Goal: Transaction & Acquisition: Purchase product/service

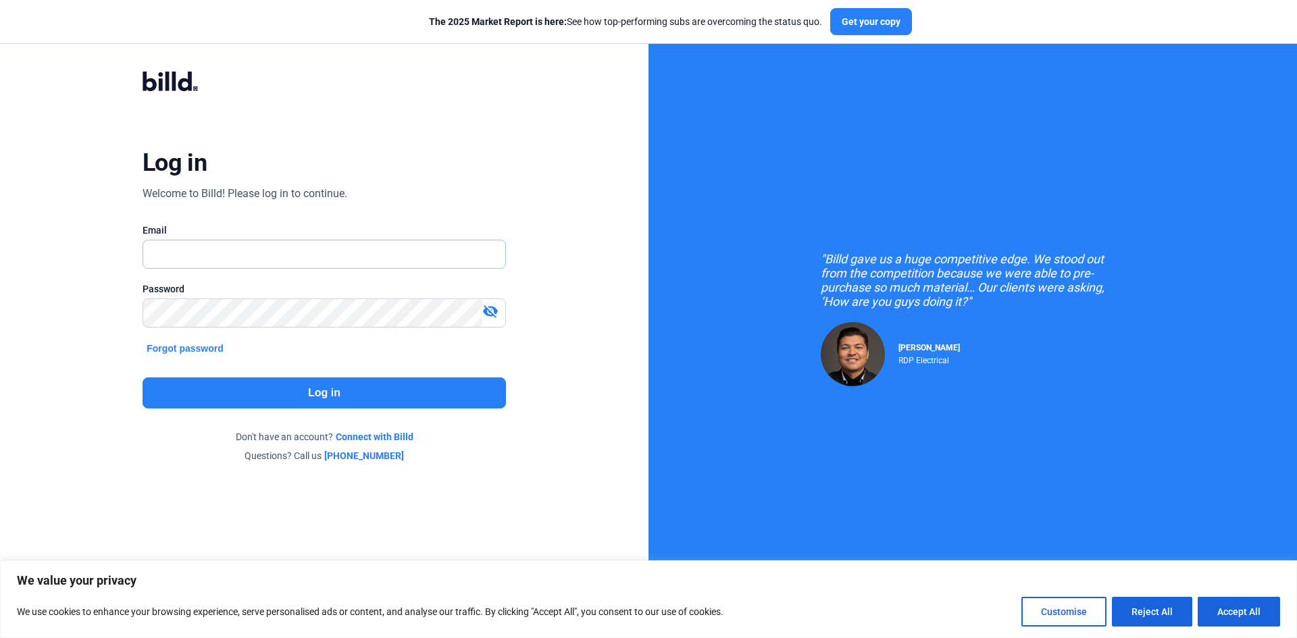
type input "[PERSON_NAME][EMAIL_ADDRESS][DOMAIN_NAME]"
click at [322, 390] on button "Log in" at bounding box center [323, 392] width 363 height 31
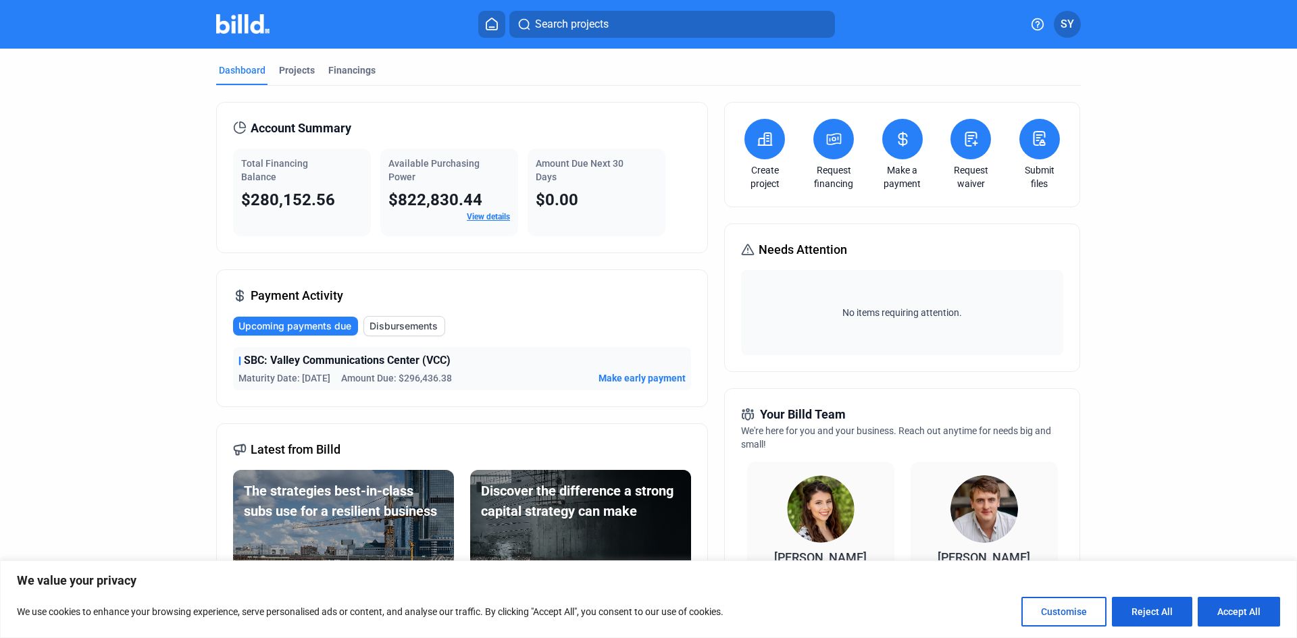
click at [887, 123] on button at bounding box center [902, 139] width 41 height 41
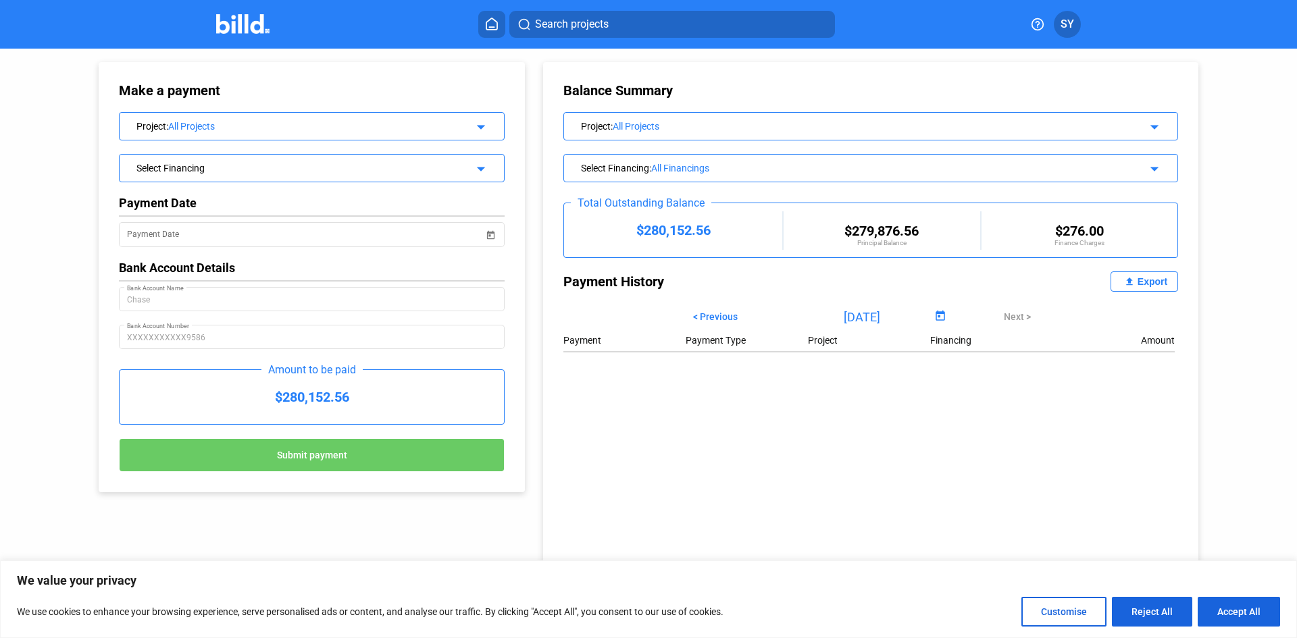
click at [277, 127] on div "All Projects" at bounding box center [310, 126] width 284 height 11
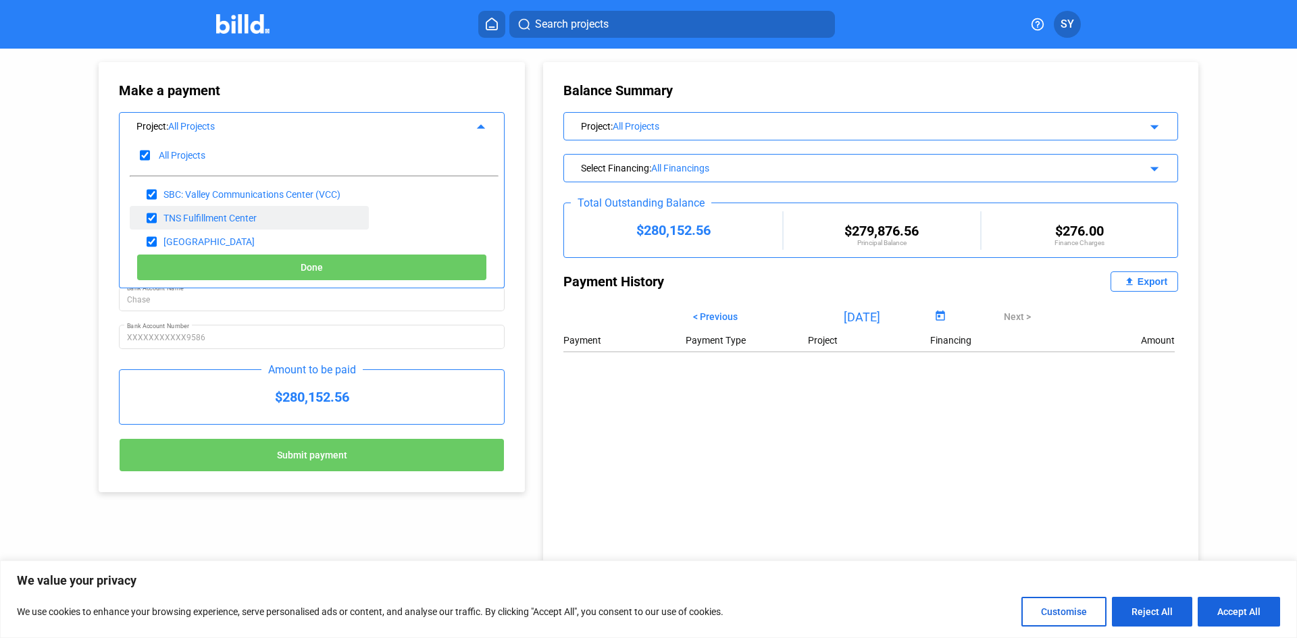
click at [151, 222] on input "checkbox" at bounding box center [152, 218] width 10 height 20
checkbox input "false"
click at [151, 242] on input "checkbox" at bounding box center [152, 242] width 10 height 20
checkbox input "false"
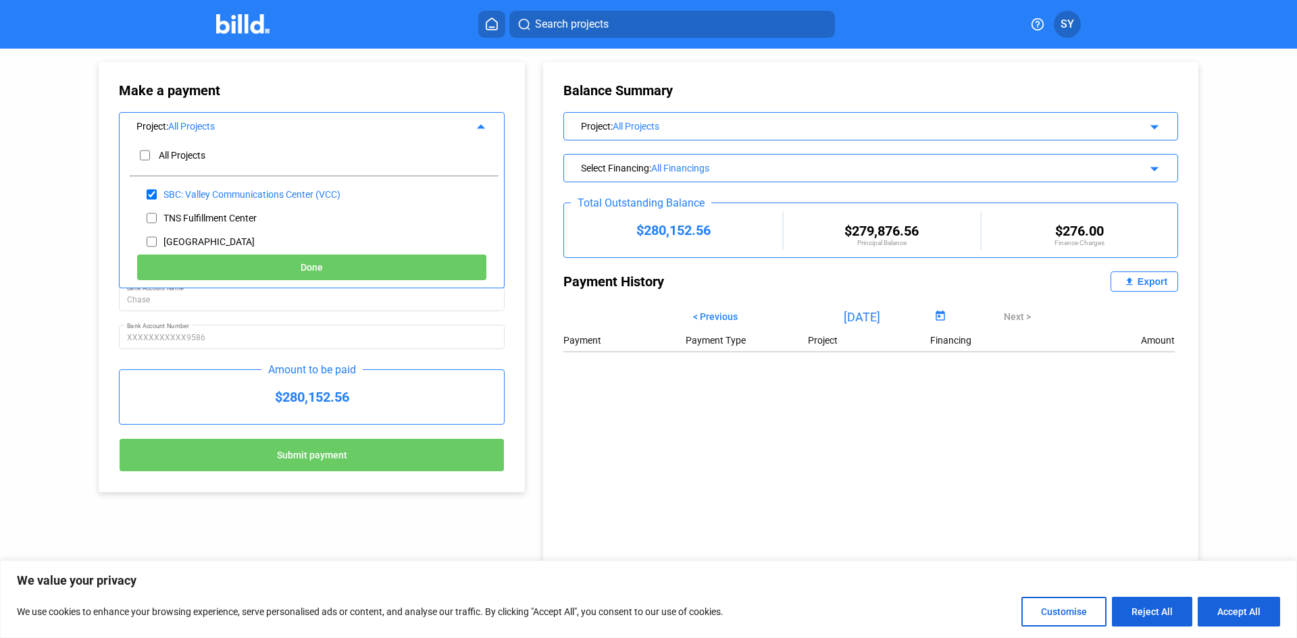
click at [205, 268] on button "Done" at bounding box center [311, 267] width 350 height 27
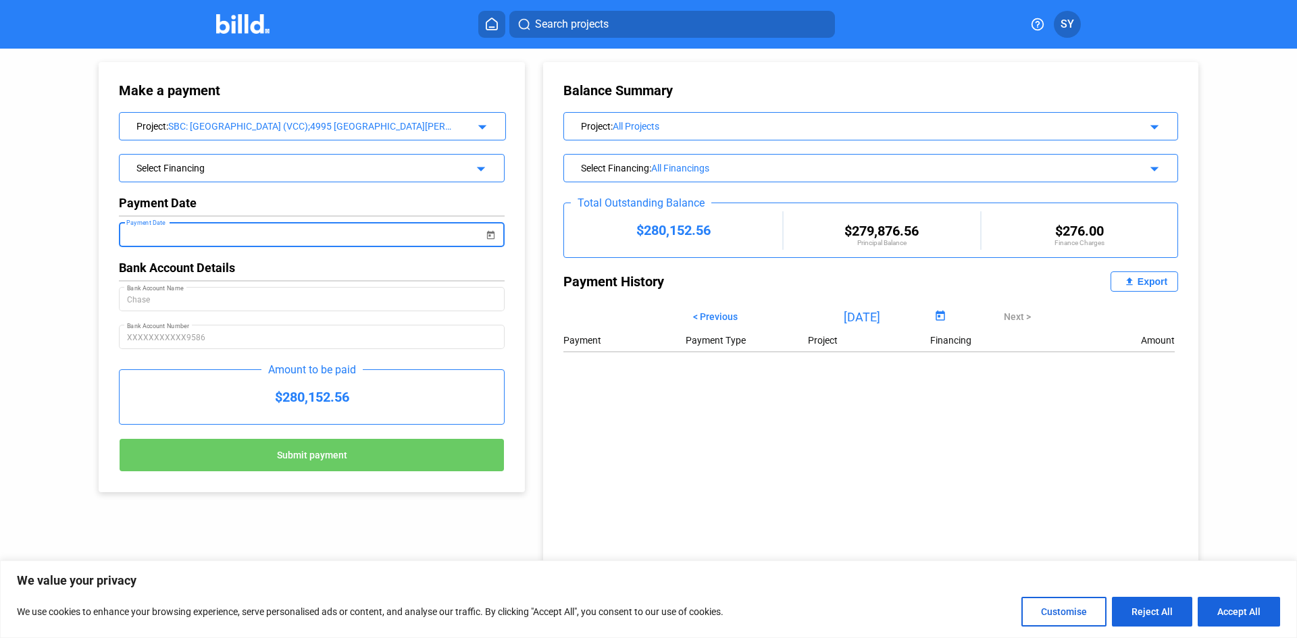
click at [197, 241] on input "Payment Date" at bounding box center [305, 235] width 357 height 16
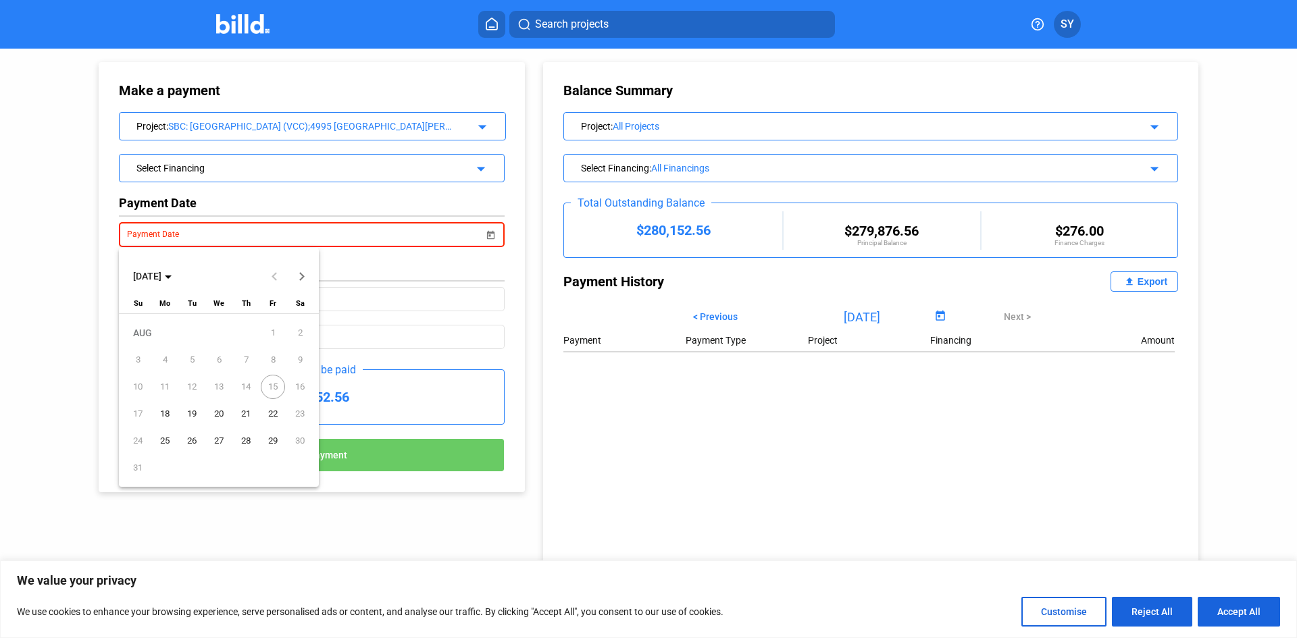
click at [167, 414] on span "18" at bounding box center [165, 414] width 24 height 24
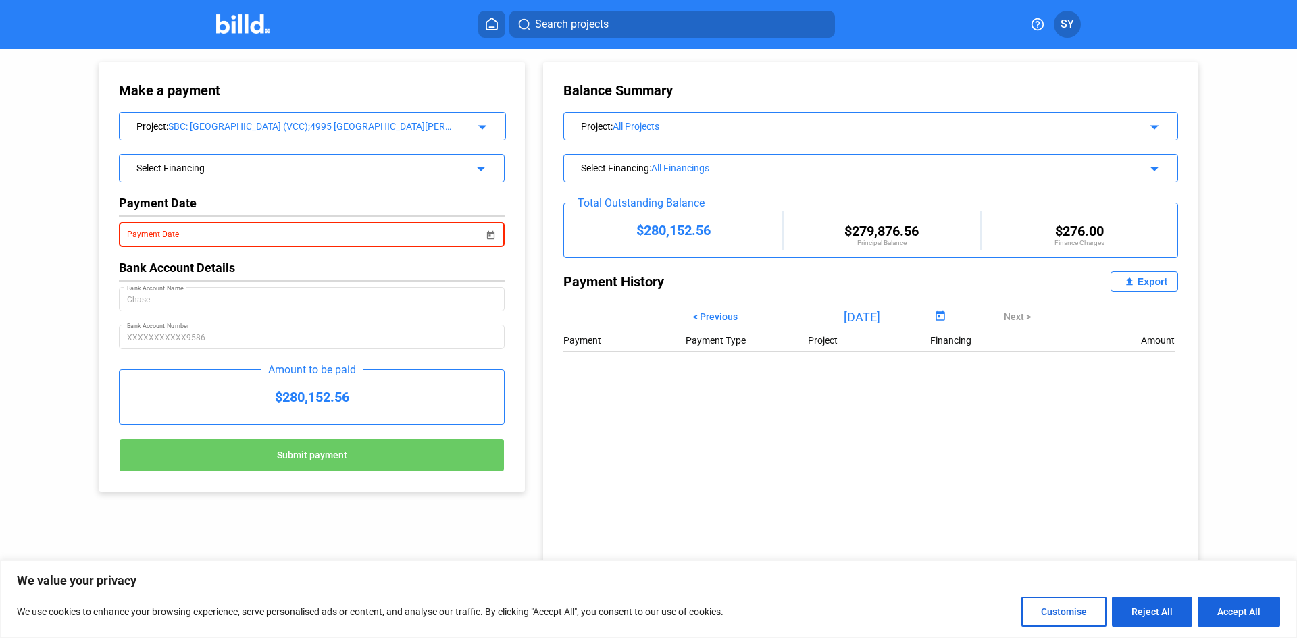
type input "[DATE]"
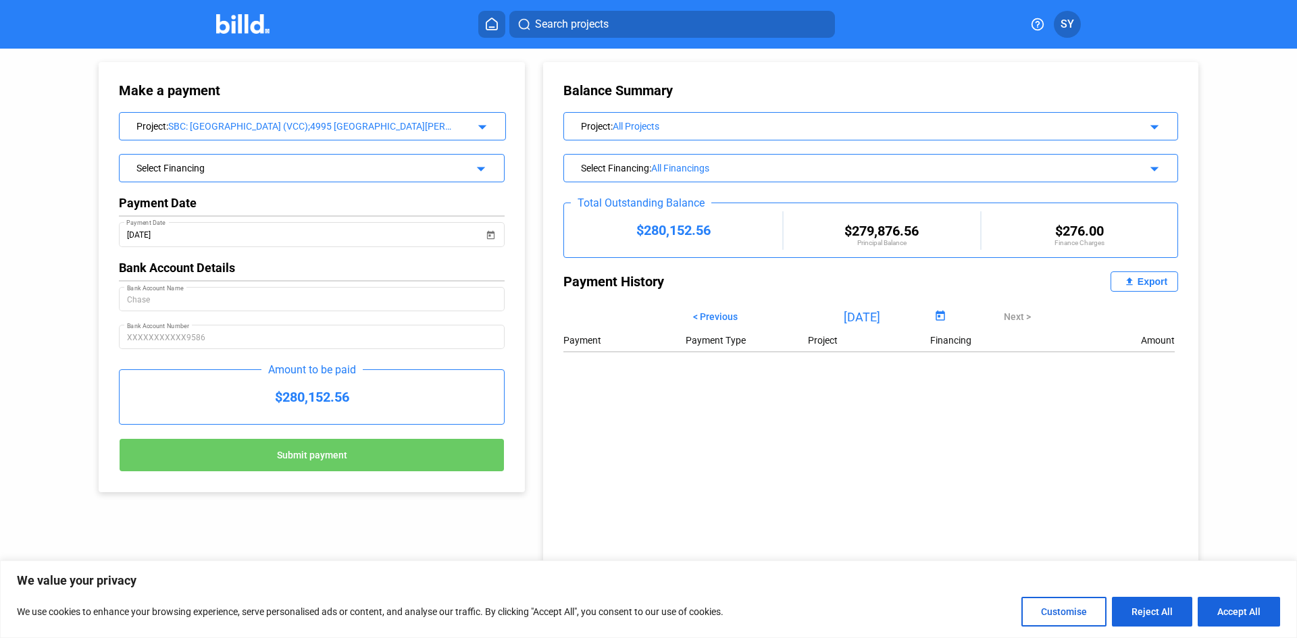
click at [349, 392] on div "$280,152.56" at bounding box center [312, 397] width 384 height 54
click at [314, 392] on div "$280,152.56" at bounding box center [312, 397] width 384 height 54
click at [382, 172] on div "Select Financing" at bounding box center [293, 167] width 315 height 14
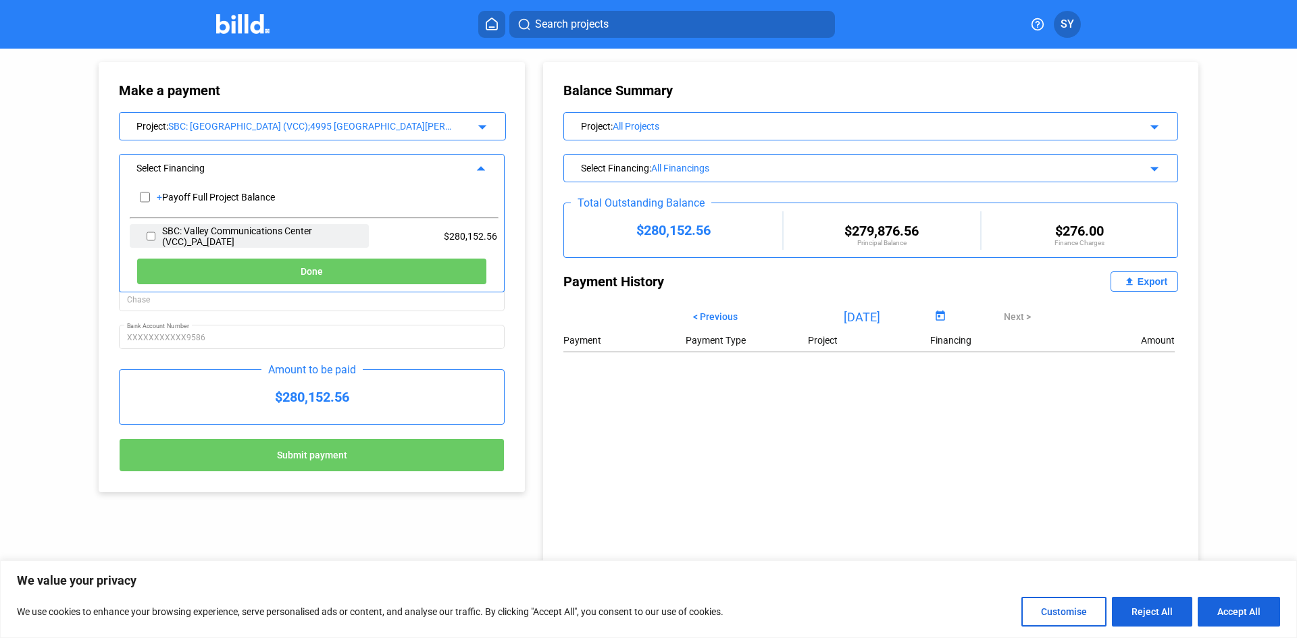
click at [217, 240] on div "SBC: Valley Communications Center (VCC)_PA_[DATE]" at bounding box center [260, 237] width 197 height 22
click at [142, 228] on div "SBC: Valley Communications Center (VCC)_PA_[DATE]" at bounding box center [249, 236] width 239 height 24
click at [146, 237] on div "SBC: Valley Communications Center (VCC)_PA_[DATE]" at bounding box center [249, 236] width 239 height 24
click at [149, 235] on input "checkbox" at bounding box center [151, 236] width 9 height 20
checkbox input "true"
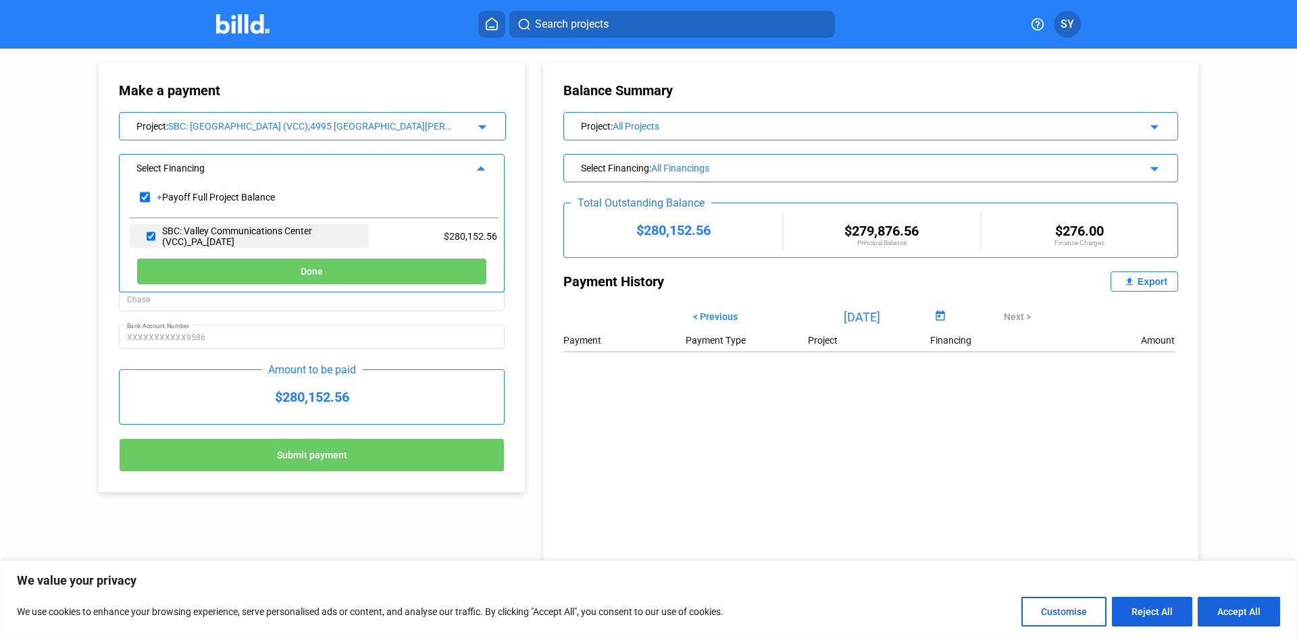
checkbox input "true"
click at [253, 271] on button "Done" at bounding box center [311, 271] width 350 height 27
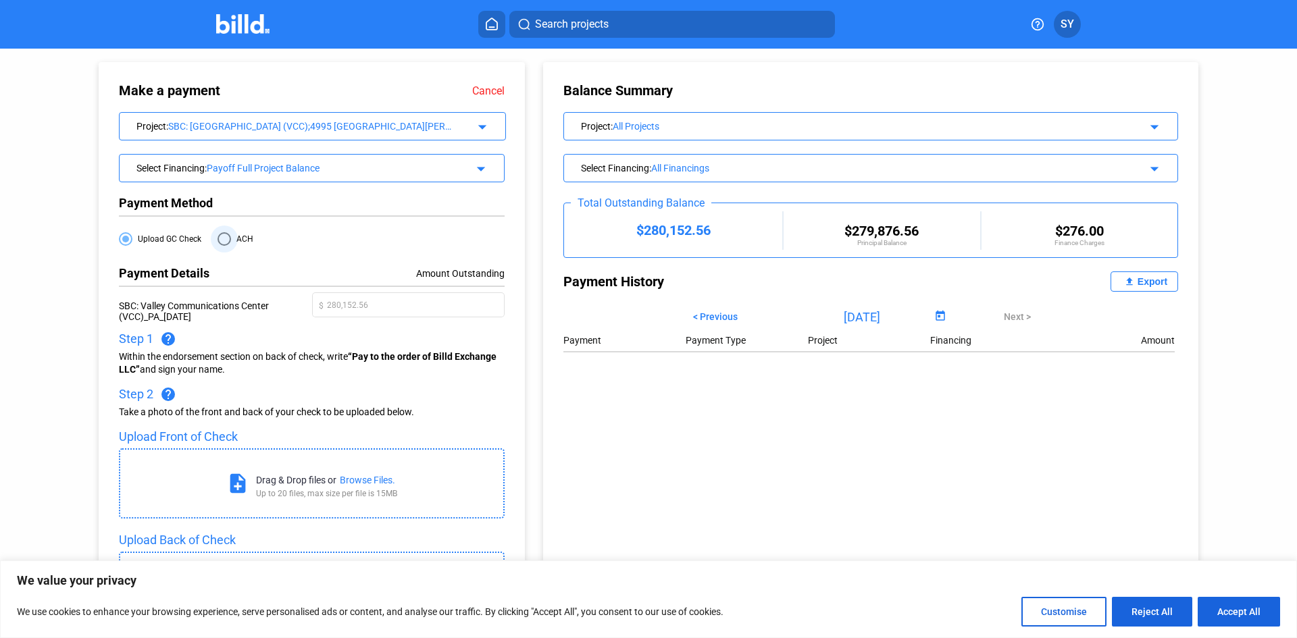
click at [222, 238] on span at bounding box center [224, 239] width 14 height 14
click at [222, 238] on input "ACH" at bounding box center [224, 239] width 14 height 14
radio input "true"
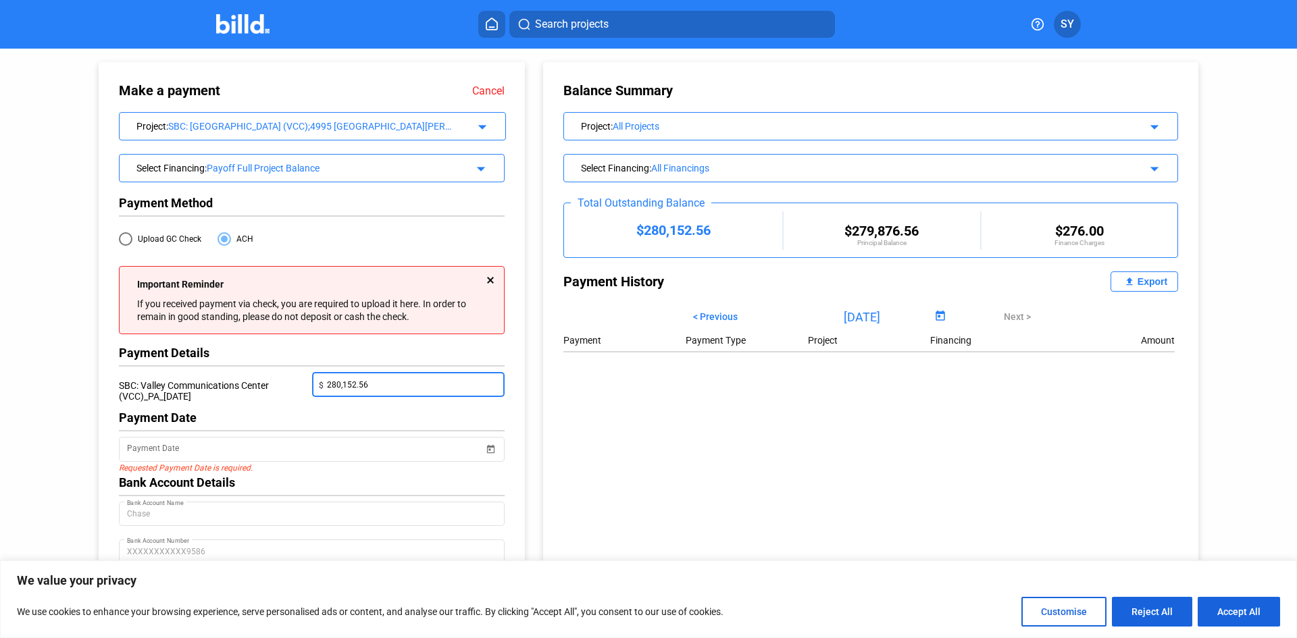
drag, startPoint x: 378, startPoint y: 388, endPoint x: 301, endPoint y: 392, distance: 77.1
click at [301, 392] on div "SBC: Valley Communications Center (VCC)_PA_[DATE] $ 280,152.56" at bounding box center [312, 391] width 386 height 38
type input "100,000.00"
click at [314, 450] on input "Payment Date" at bounding box center [305, 450] width 357 height 16
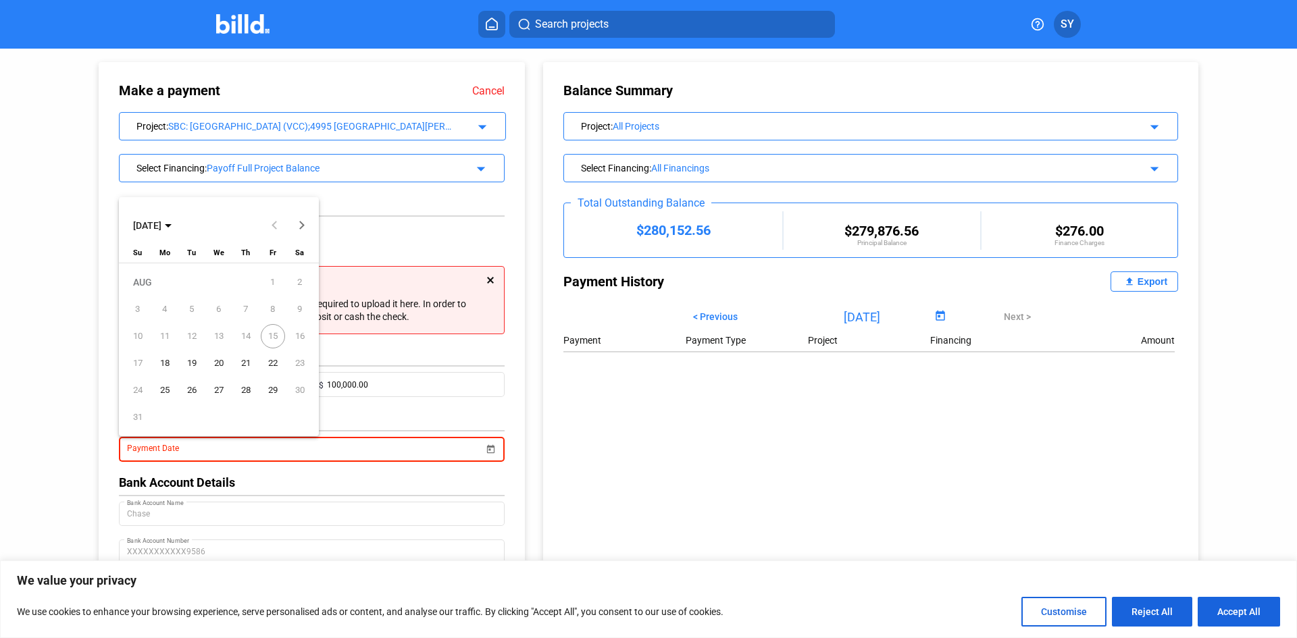
click at [157, 361] on span "18" at bounding box center [165, 363] width 24 height 24
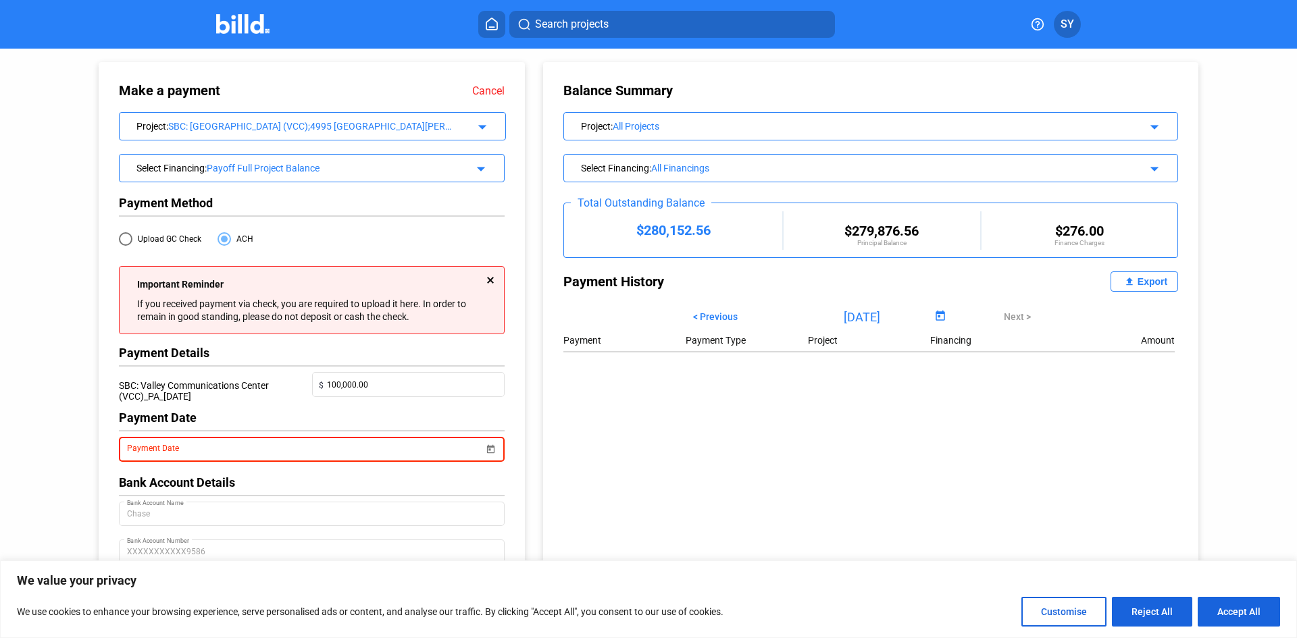
type input "[DATE]"
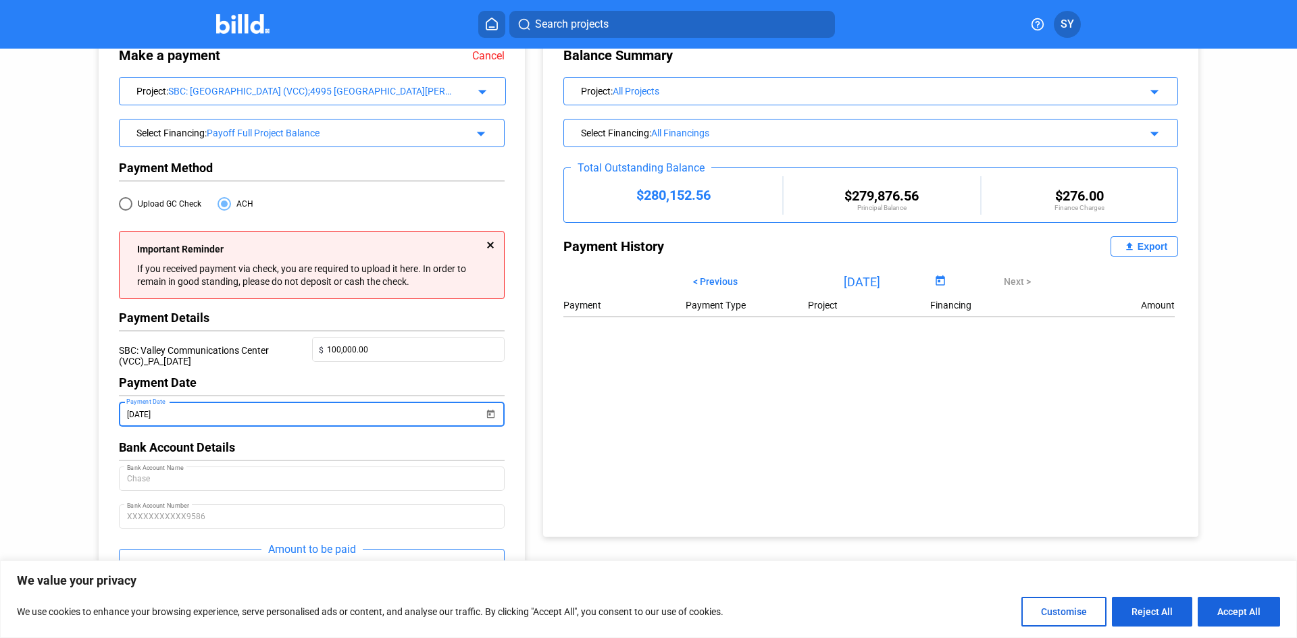
scroll to position [105, 0]
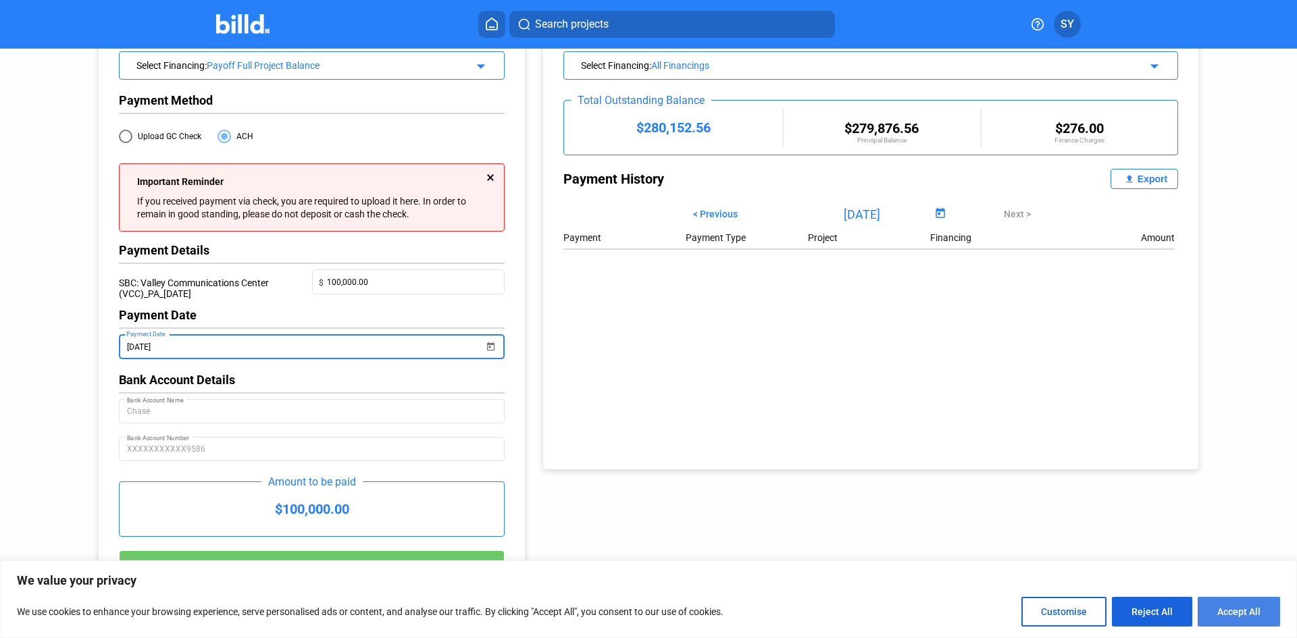
click at [1229, 614] on button "Accept All" at bounding box center [1238, 612] width 82 height 30
checkbox input "true"
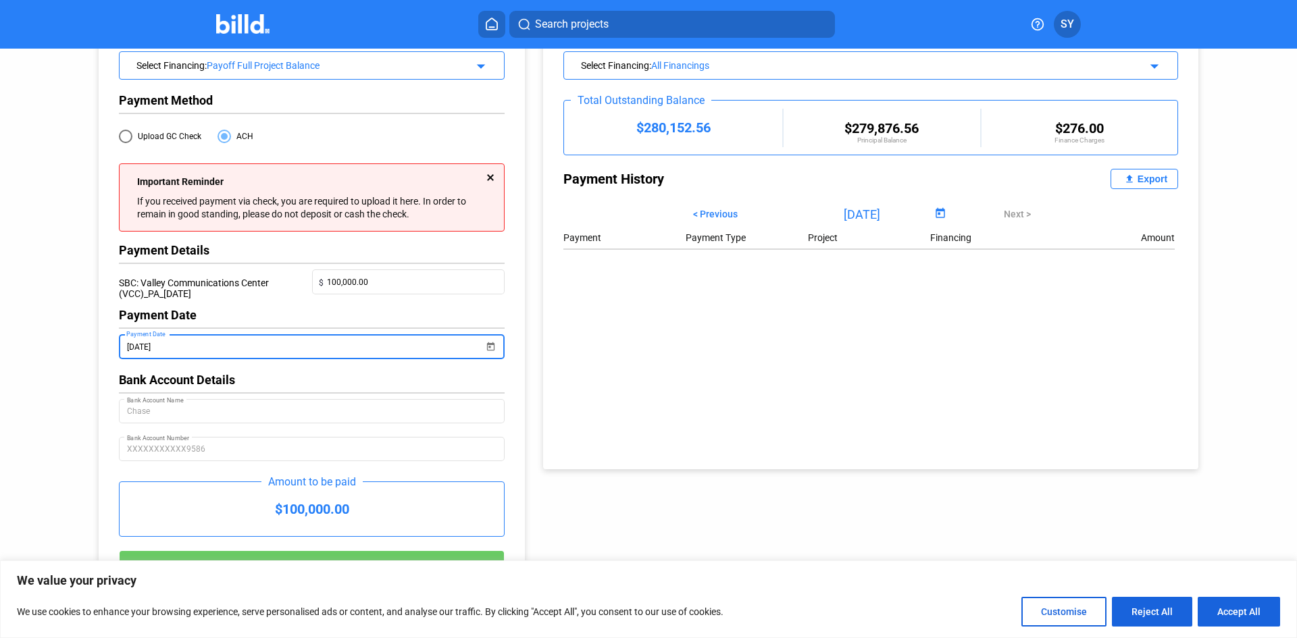
checkbox input "true"
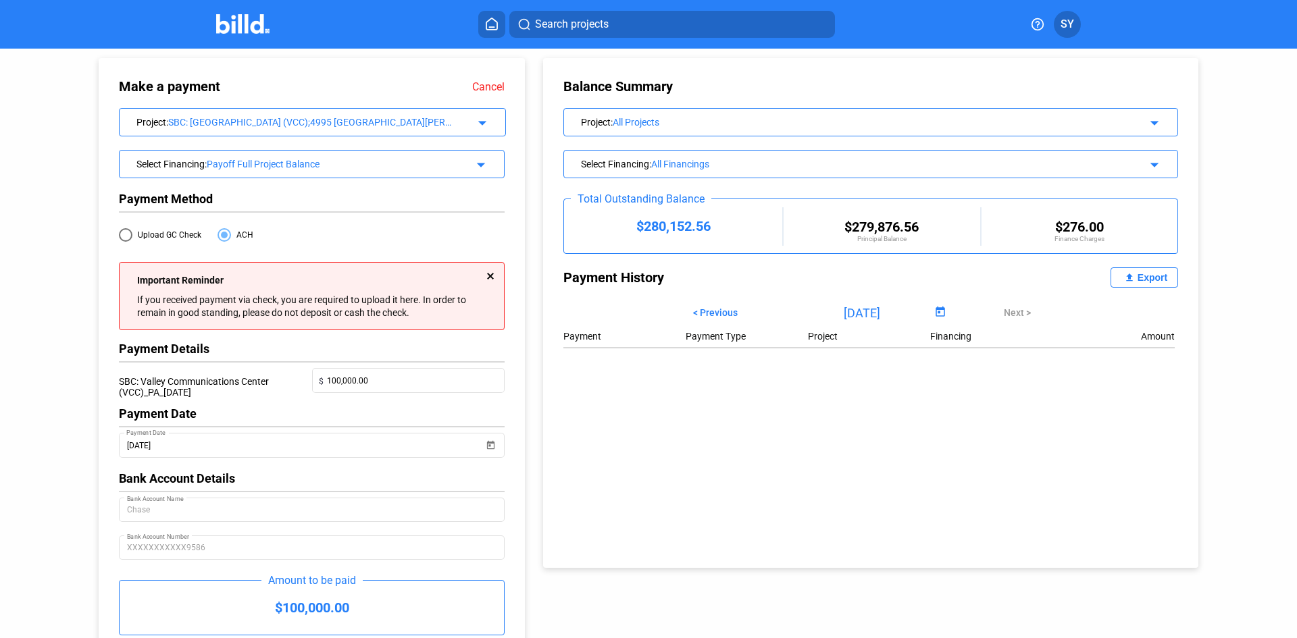
scroll to position [0, 0]
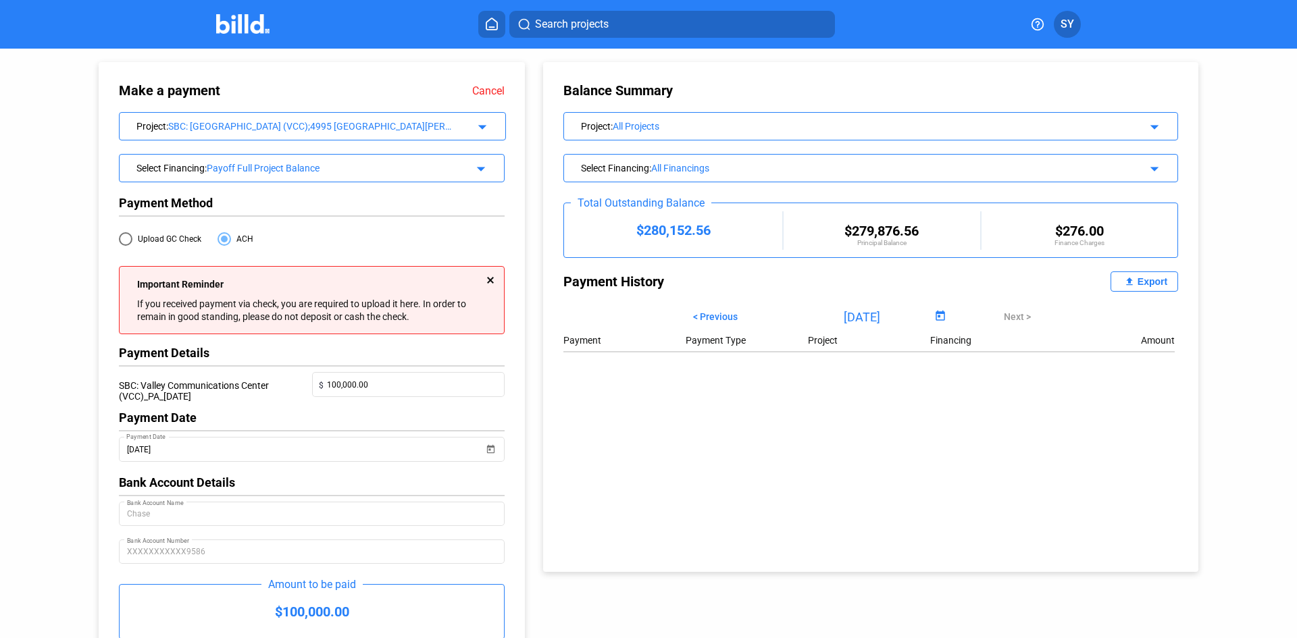
click at [253, 176] on div "Select Financing : Payoff Full Project Balance arrow_drop_down" at bounding box center [312, 167] width 384 height 24
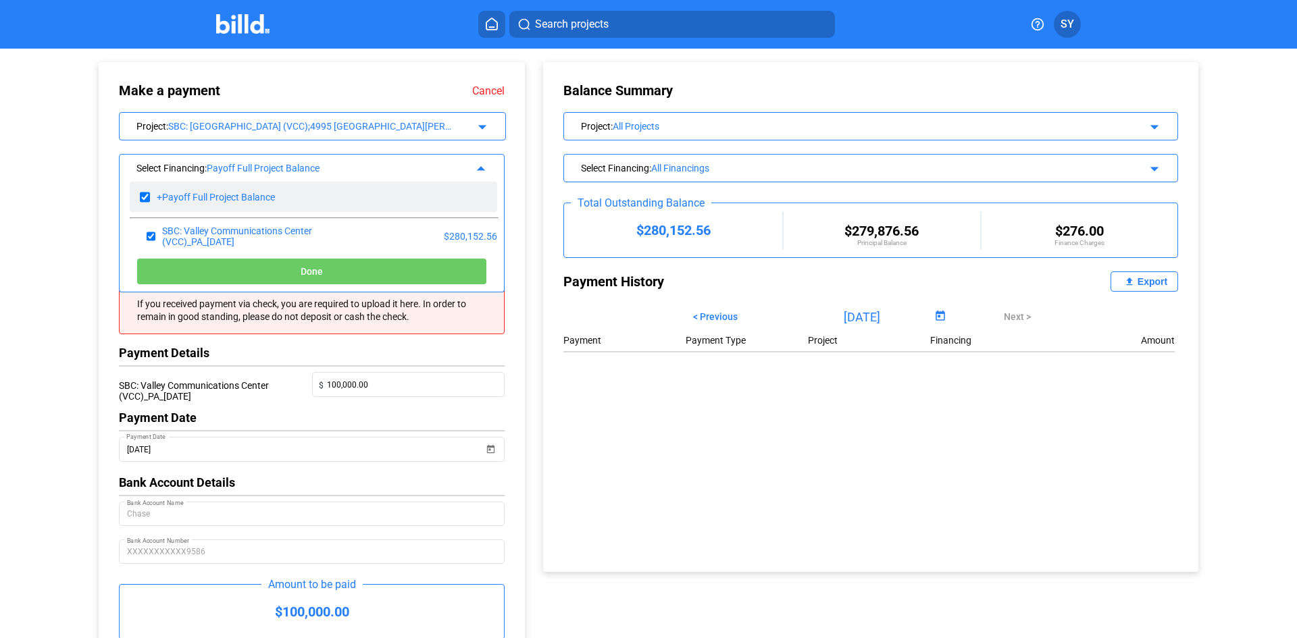
click at [144, 200] on input "checkbox" at bounding box center [145, 197] width 10 height 20
checkbox input "false"
click at [144, 200] on input "checkbox" at bounding box center [145, 197] width 10 height 20
checkbox input "true"
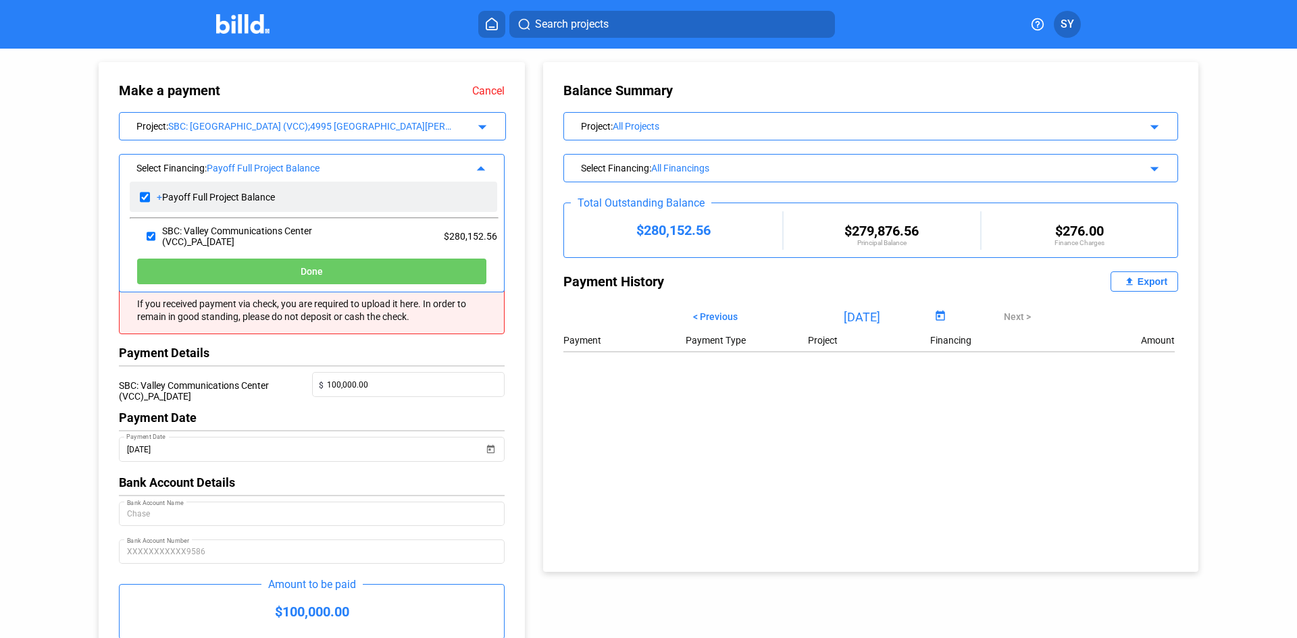
checkbox input "true"
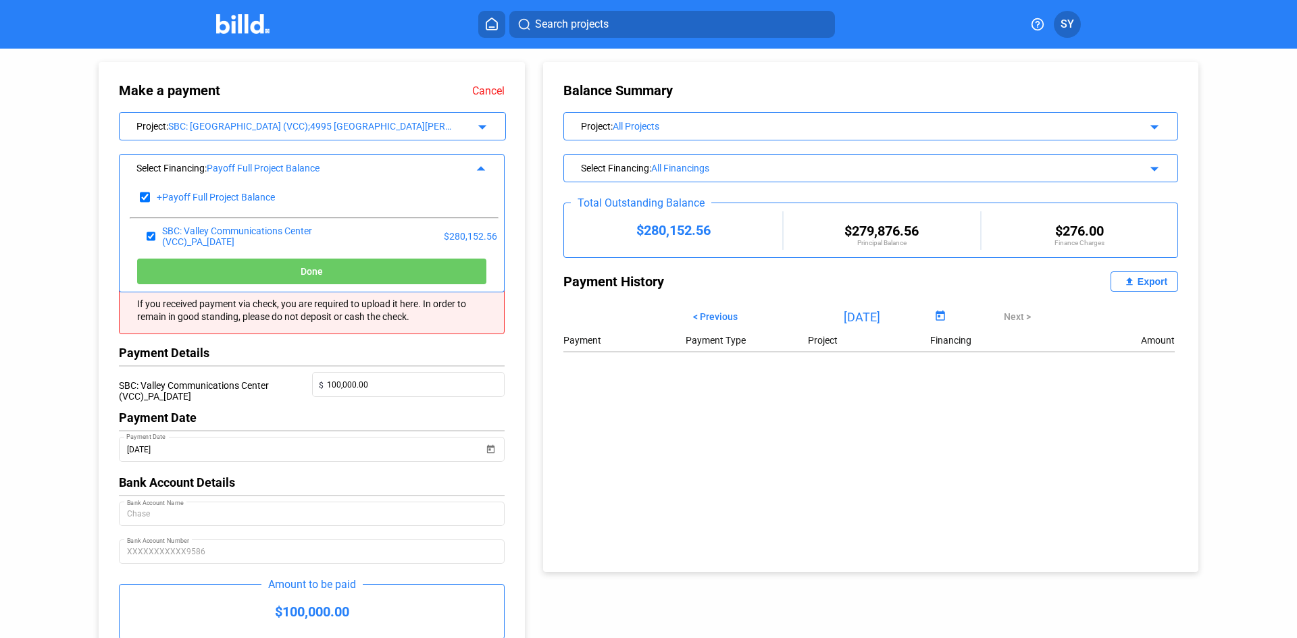
click at [201, 275] on button "Done" at bounding box center [311, 271] width 350 height 27
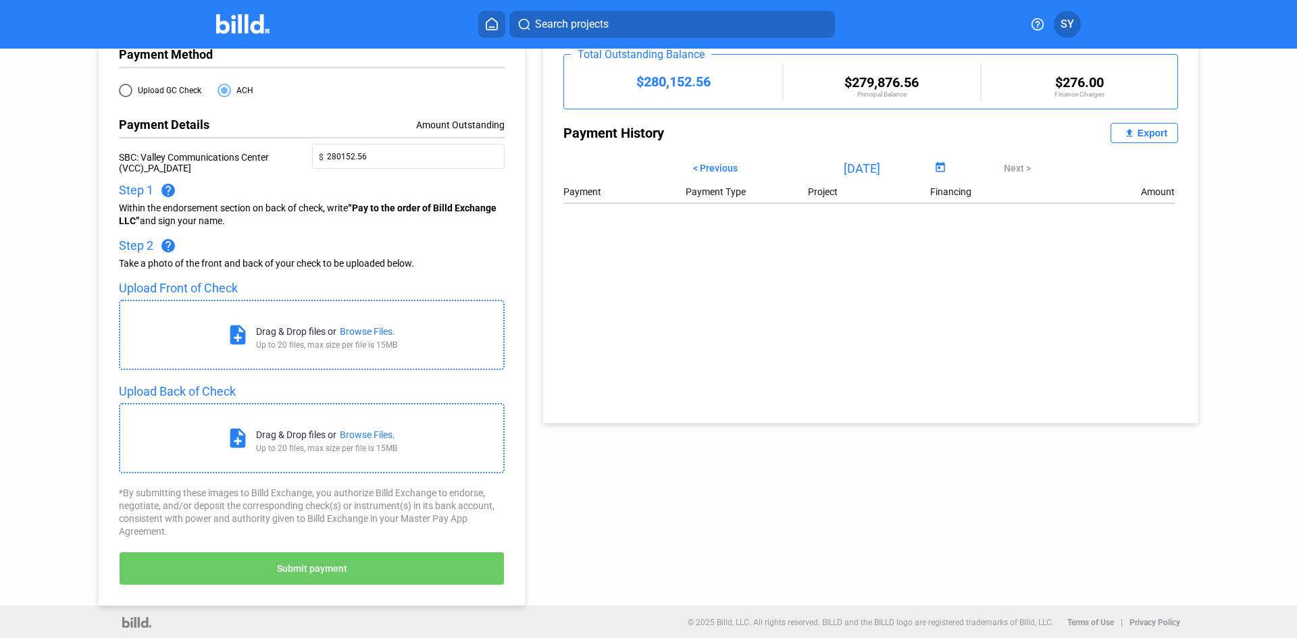
scroll to position [151, 0]
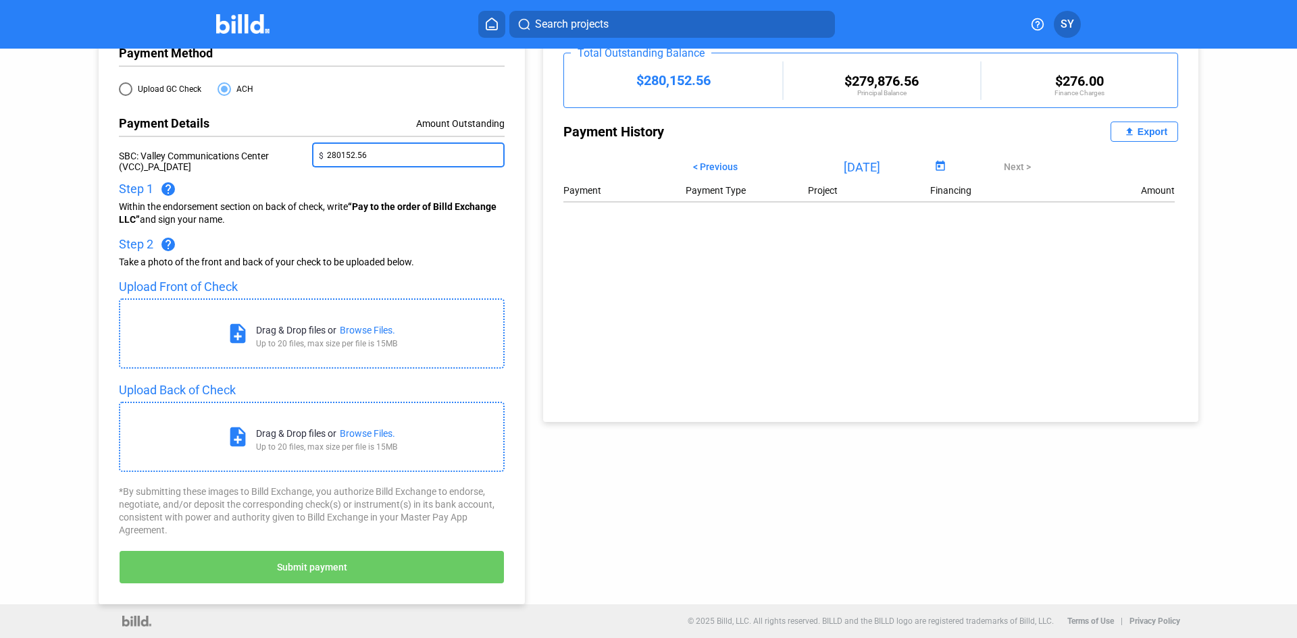
drag, startPoint x: 394, startPoint y: 156, endPoint x: 251, endPoint y: 156, distance: 143.2
click at [253, 156] on div "SBC: Valley Communications Center (VCC)_PA_[DATE] $ 280152.56" at bounding box center [312, 161] width 386 height 38
type input "100,000.00"
click at [371, 245] on div "Step 2 help" at bounding box center [312, 244] width 386 height 16
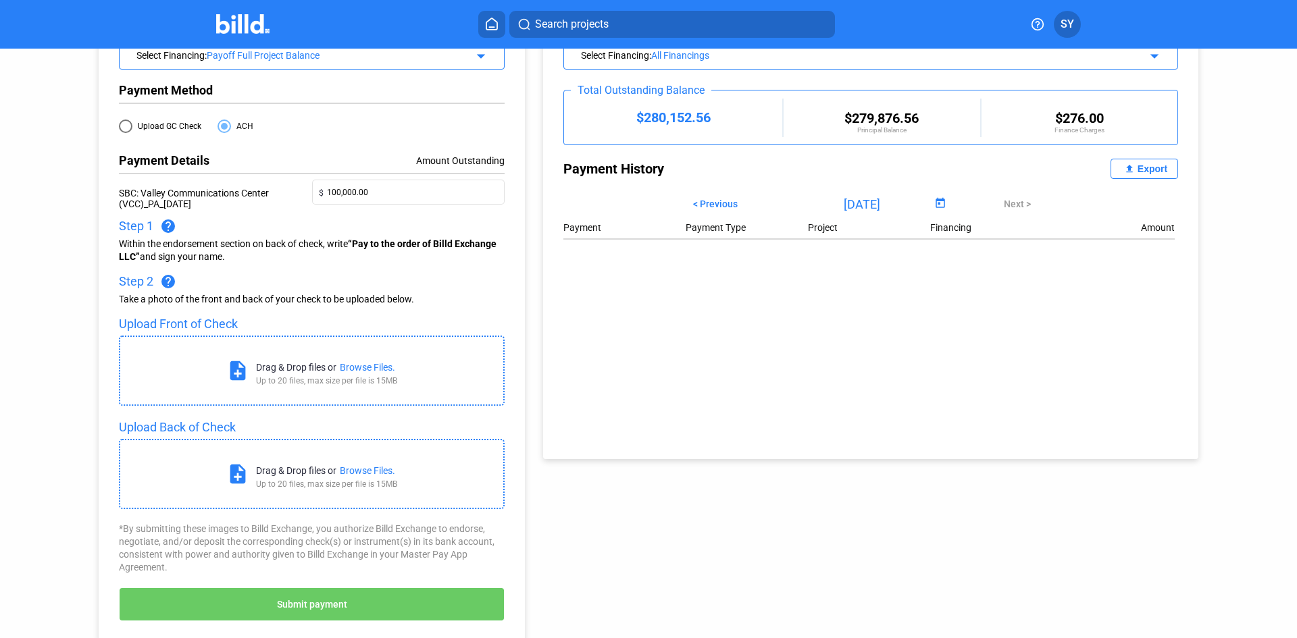
scroll to position [135, 0]
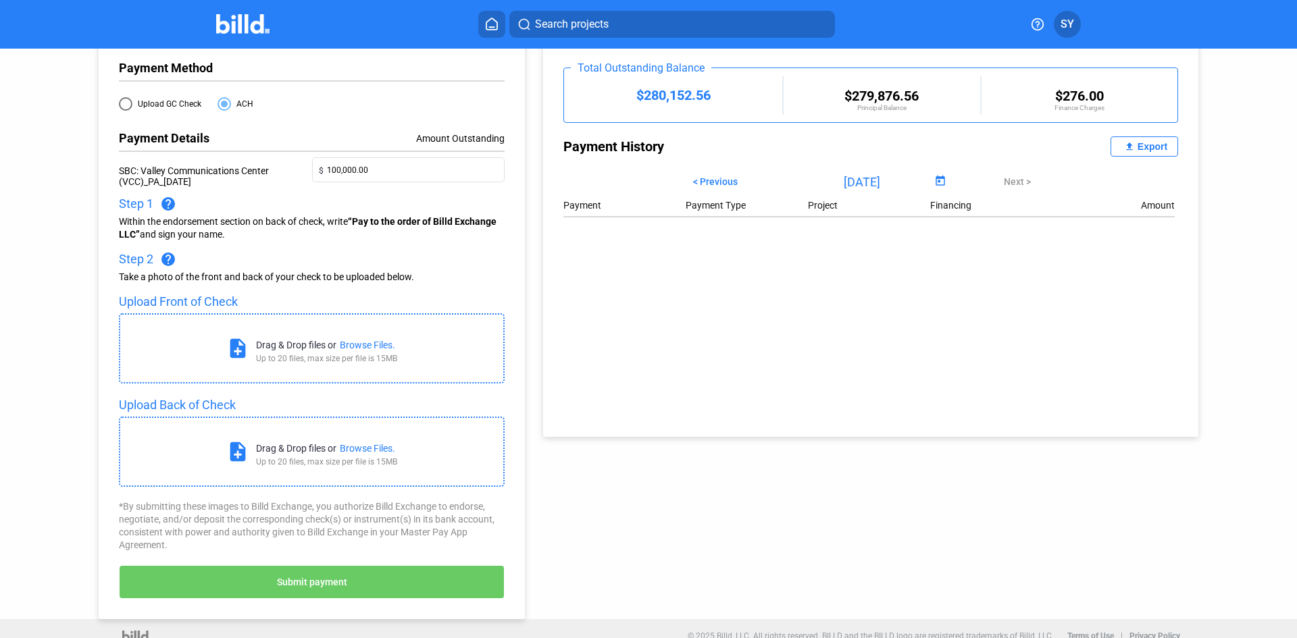
click at [353, 574] on button "Submit payment" at bounding box center [312, 582] width 386 height 34
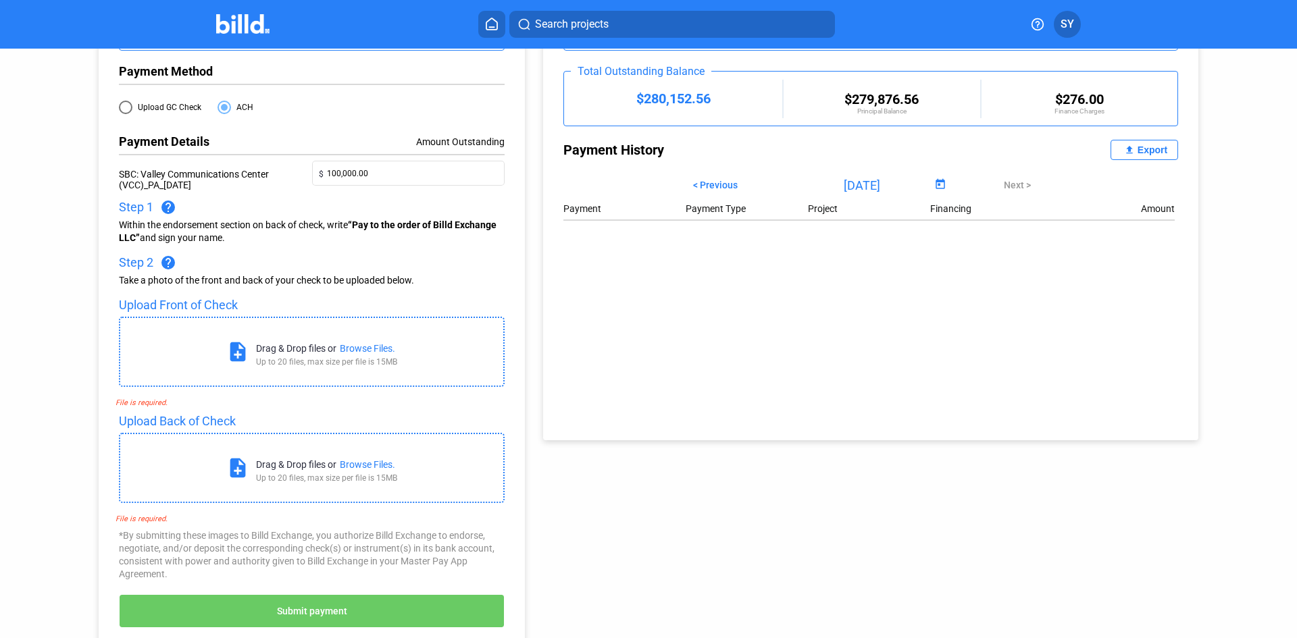
scroll to position [109, 0]
